Goal: Transaction & Acquisition: Purchase product/service

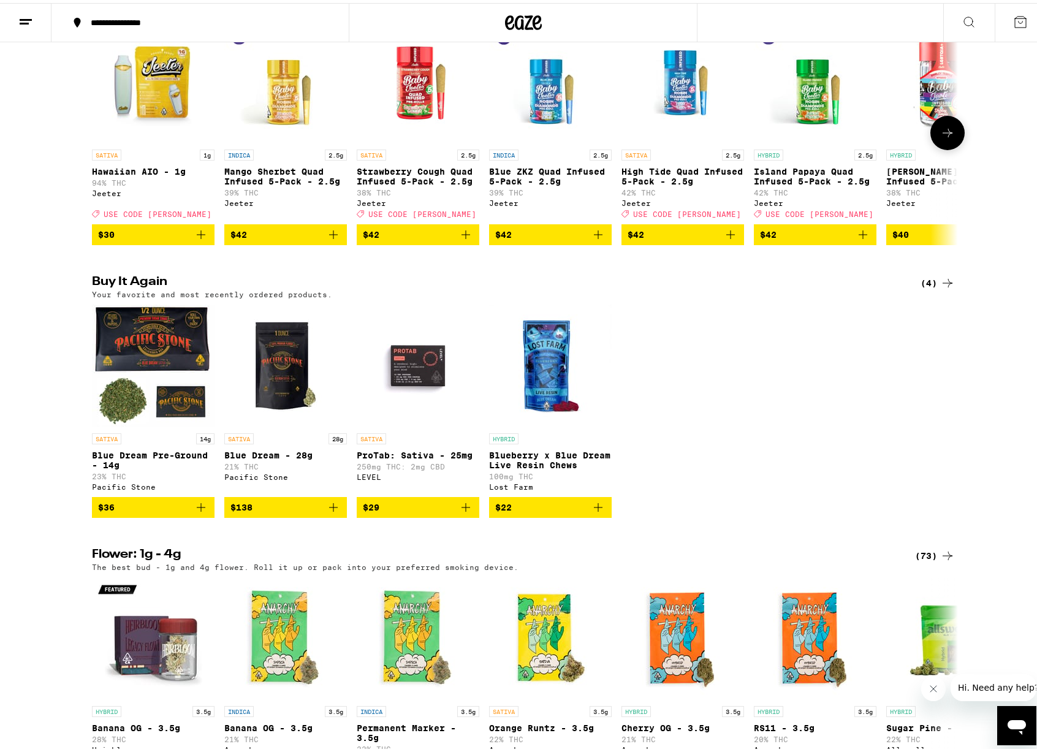
scroll to position [797, 0]
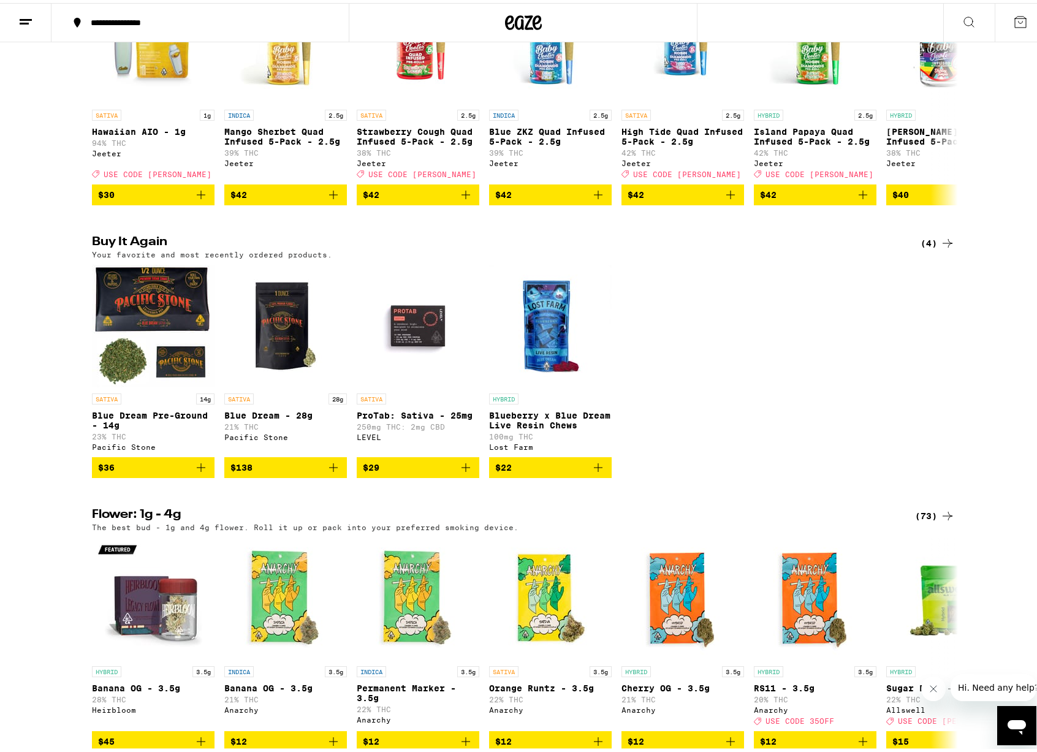
click at [145, 472] on span "$36" at bounding box center [153, 464] width 110 height 15
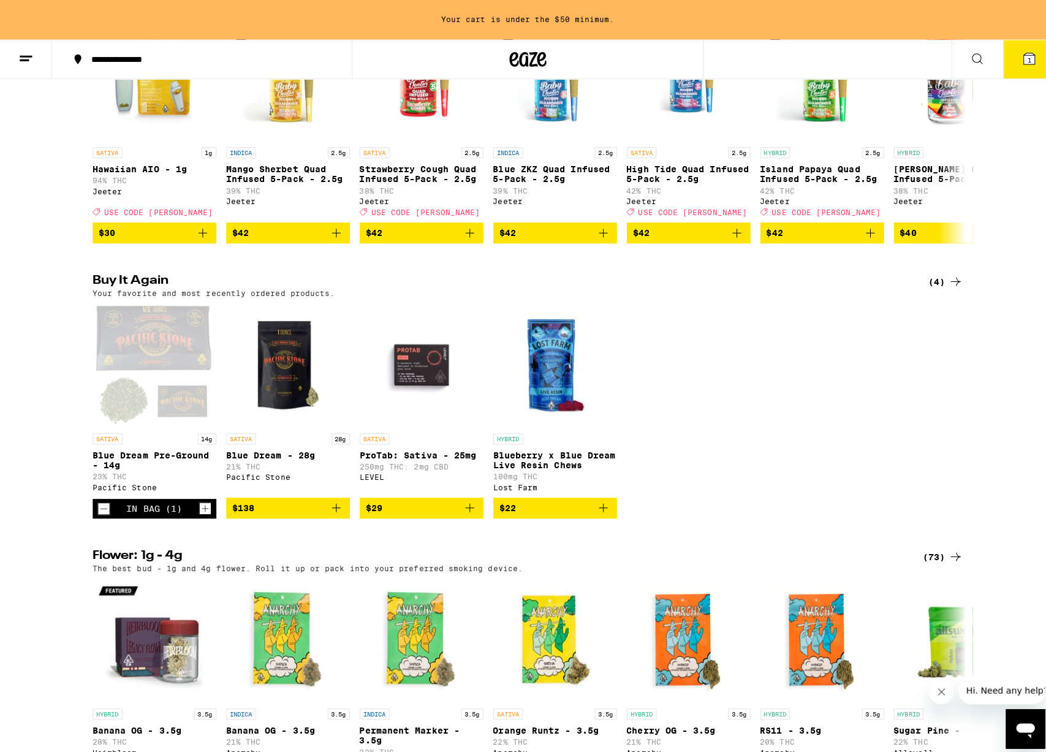
scroll to position [836, 0]
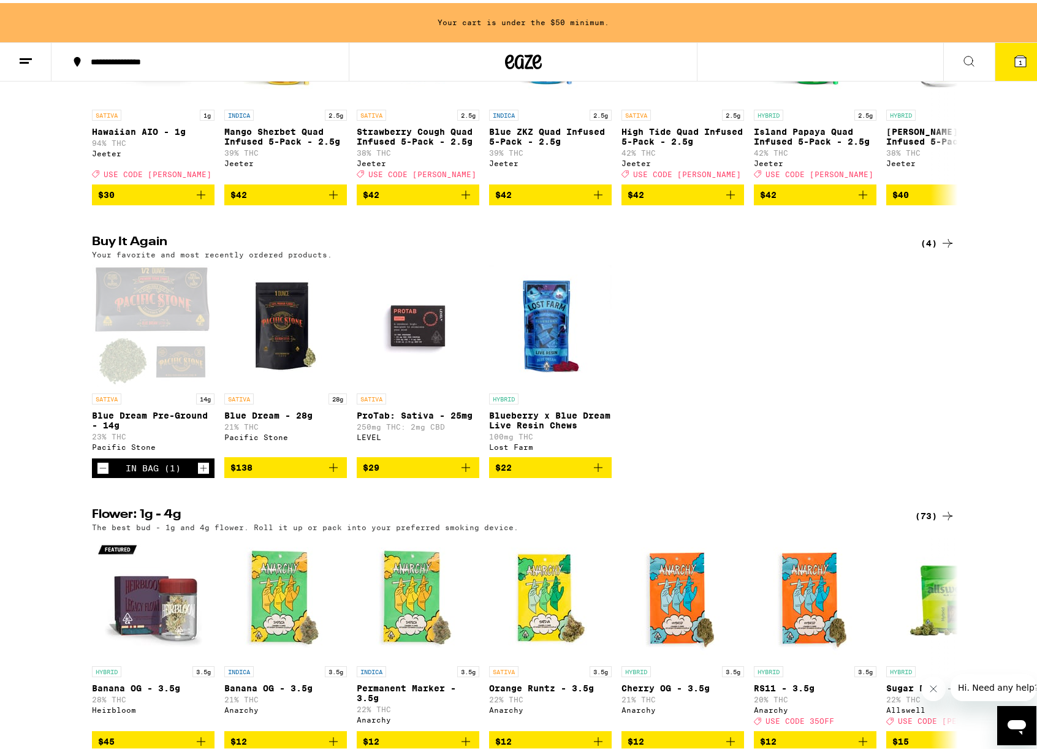
click at [1003, 57] on button "1" at bounding box center [1020, 59] width 51 height 38
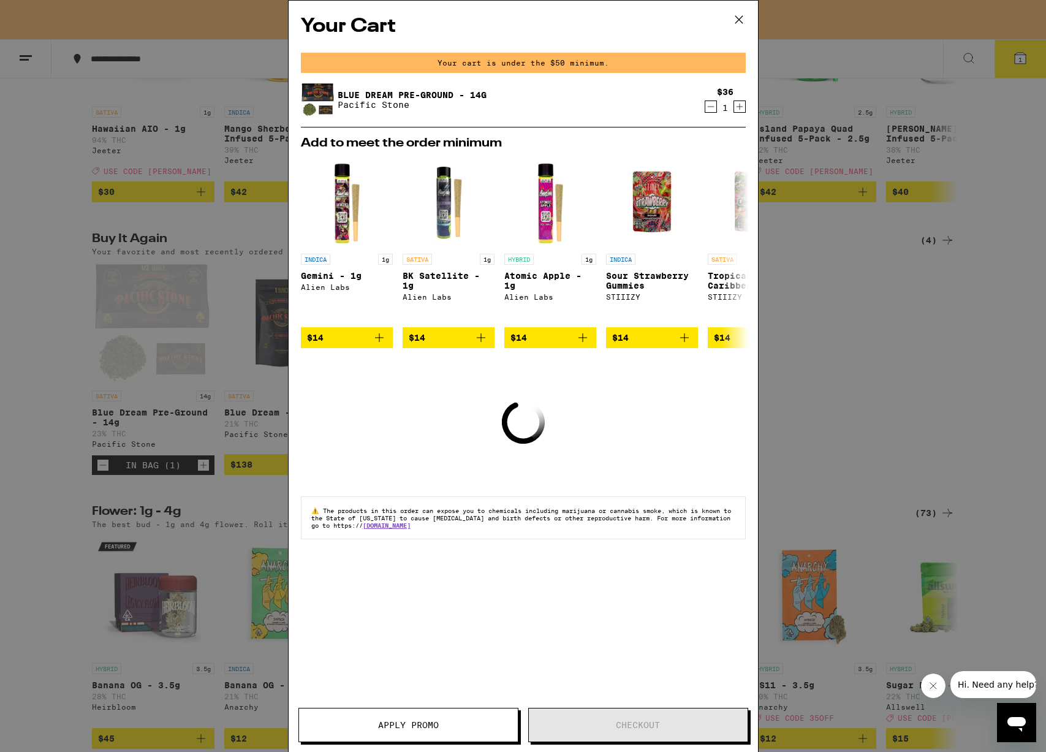
click at [738, 105] on icon "Increment" at bounding box center [739, 106] width 11 height 15
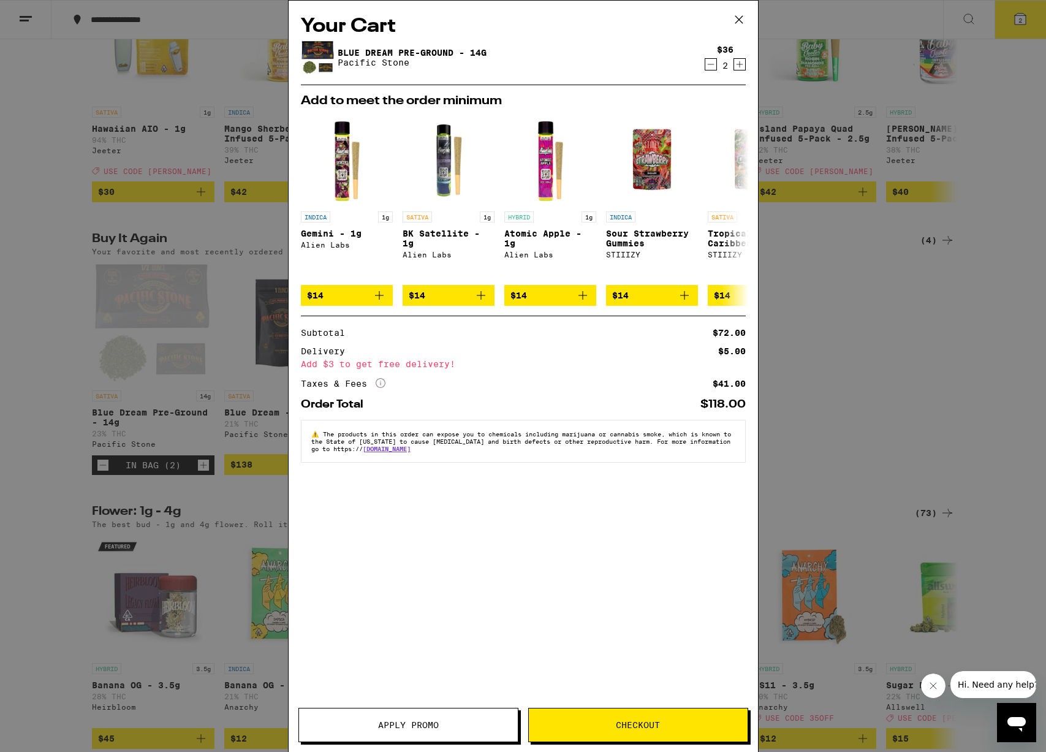
click at [644, 729] on span "Checkout" at bounding box center [638, 725] width 44 height 9
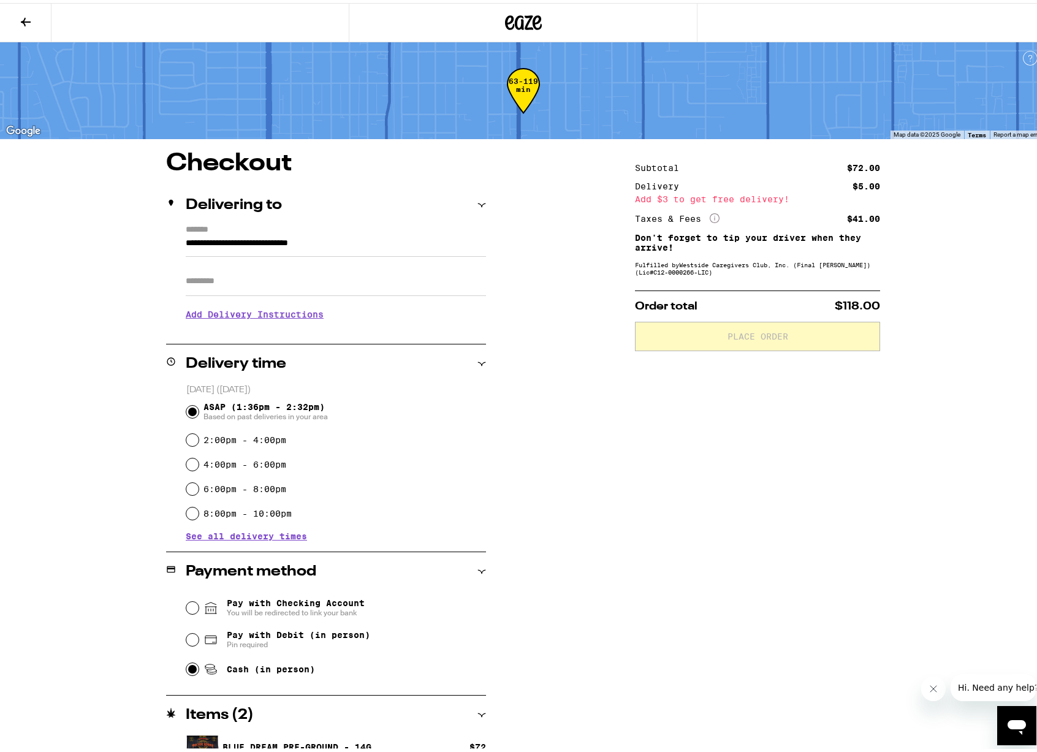
click at [189, 672] on input "Cash (in person)" at bounding box center [192, 666] width 12 height 12
radio input "true"
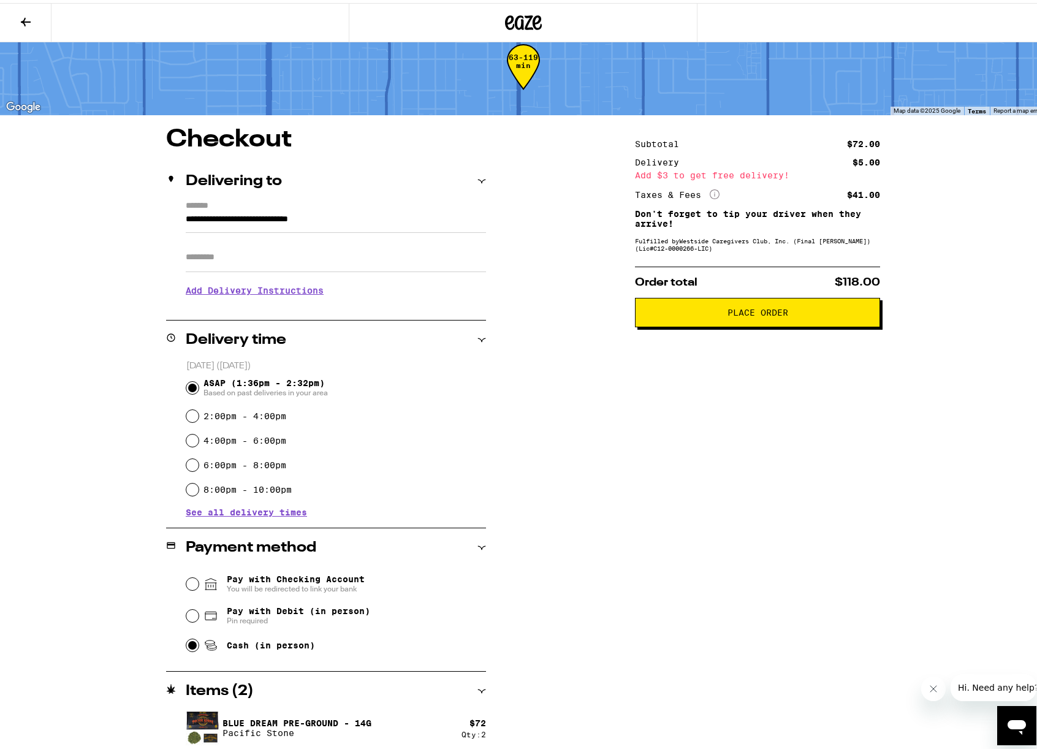
scroll to position [25, 0]
